Goal: Task Accomplishment & Management: Manage account settings

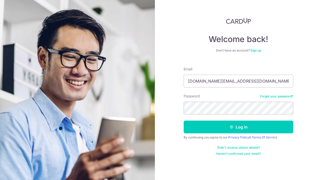
type input "[DOMAIN_NAME][EMAIL_ADDRESS][DOMAIN_NAME]"
click at [239, 127] on button "Log in" at bounding box center [239, 127] width 110 height 13
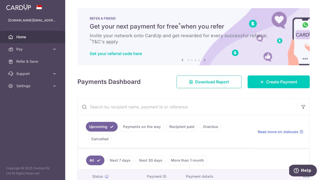
click at [166, 109] on input "text" at bounding box center [188, 107] width 220 height 16
paste input "1451862456"
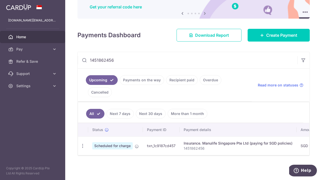
type input "1451862456"
click at [121, 145] on span "Scheduled for charge" at bounding box center [112, 145] width 41 height 7
click at [84, 145] on icon "button" at bounding box center [82, 145] width 5 height 5
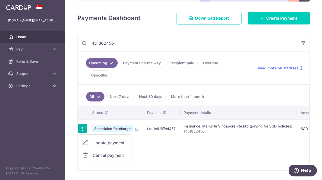
click at [108, 158] on span "Cancel payment" at bounding box center [110, 155] width 34 height 6
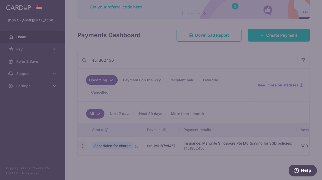
scroll to position [47, 0]
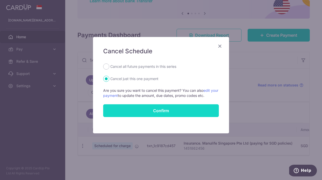
click at [160, 111] on button "Confirm" at bounding box center [161, 110] width 116 height 13
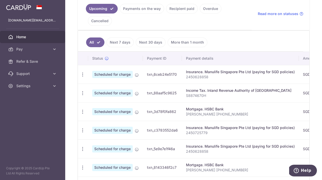
scroll to position [129, 0]
